Goal: Check status: Check status

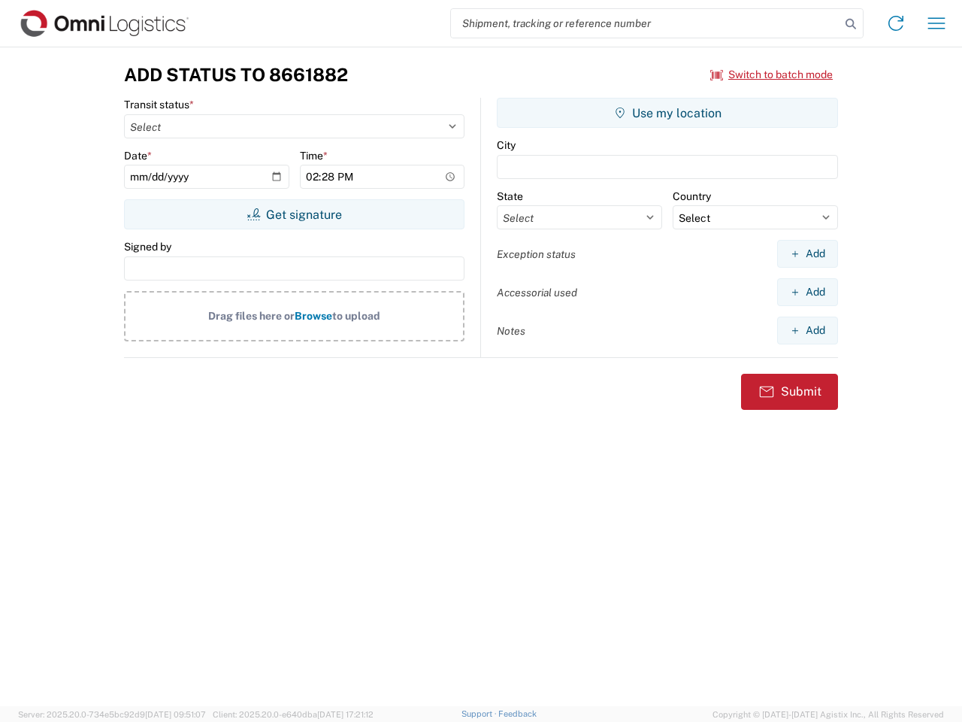
click at [646, 23] on input "search" at bounding box center [645, 23] width 389 height 29
click at [851, 24] on icon at bounding box center [851, 24] width 21 height 21
click at [896, 23] on icon at bounding box center [896, 23] width 24 height 24
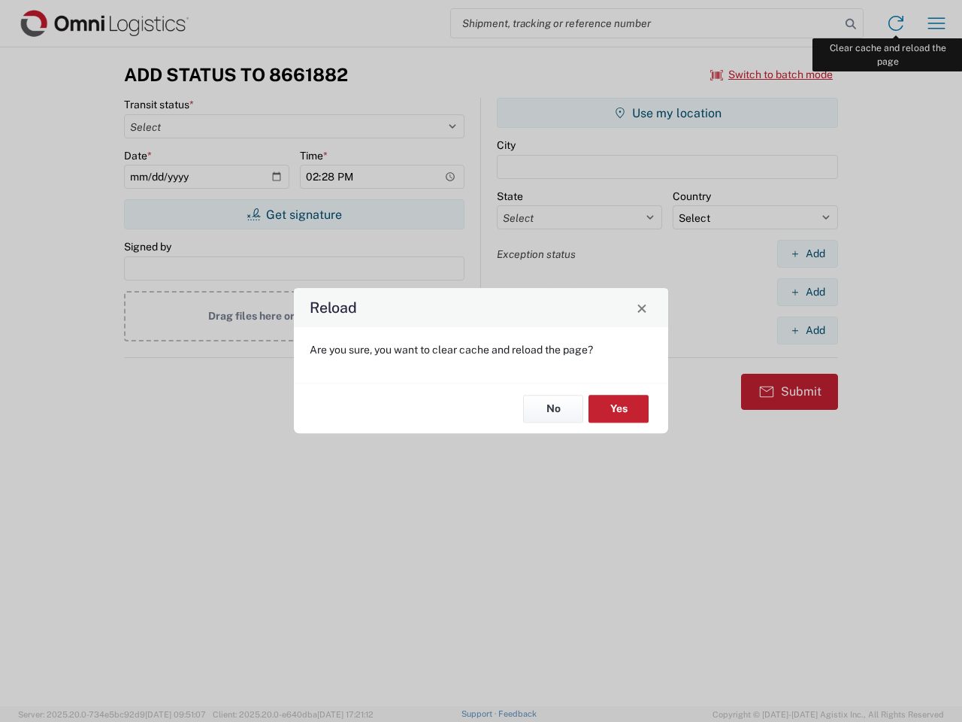
click at [937, 23] on div "Reload Are you sure, you want to clear cache and reload the page? No Yes" at bounding box center [481, 361] width 962 height 722
click at [772, 74] on div "Reload Are you sure, you want to clear cache and reload the page? No Yes" at bounding box center [481, 361] width 962 height 722
click at [294, 214] on div "Reload Are you sure, you want to clear cache and reload the page? No Yes" at bounding box center [481, 361] width 962 height 722
click at [668, 113] on div "Reload Are you sure, you want to clear cache and reload the page? No Yes" at bounding box center [481, 361] width 962 height 722
click at [808, 253] on div "Reload Are you sure, you want to clear cache and reload the page? No Yes" at bounding box center [481, 361] width 962 height 722
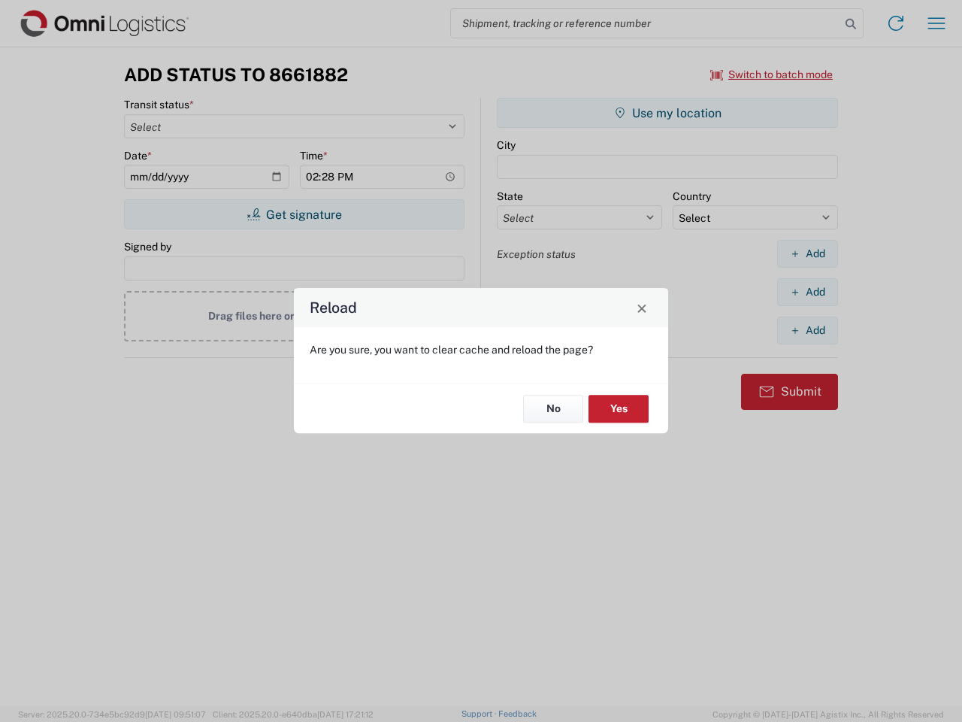
click at [808, 292] on div "Reload Are you sure, you want to clear cache and reload the page? No Yes" at bounding box center [481, 361] width 962 height 722
click at [808, 330] on div "Reload Are you sure, you want to clear cache and reload the page? No Yes" at bounding box center [481, 361] width 962 height 722
